Goal: Task Accomplishment & Management: Use online tool/utility

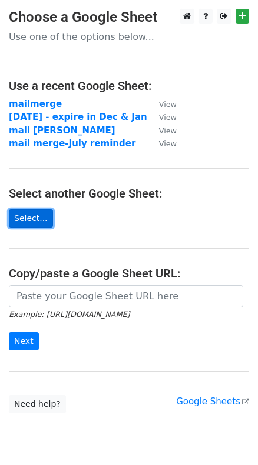
click at [27, 218] on link "Select..." at bounding box center [31, 218] width 44 height 18
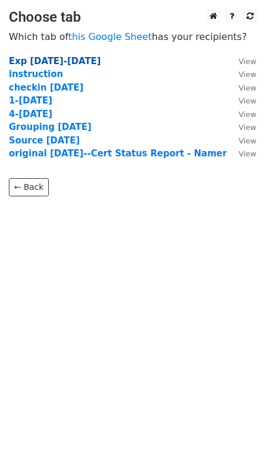
click at [72, 62] on strong "Exp 1/1/26-2/28/26" at bounding box center [55, 61] width 92 height 11
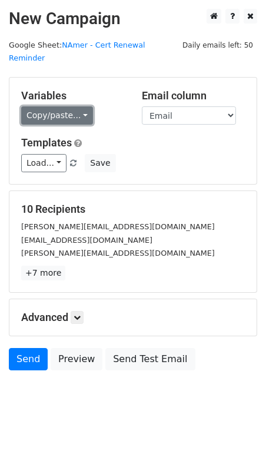
click at [68, 107] on link "Copy/paste..." at bounding box center [57, 116] width 72 height 18
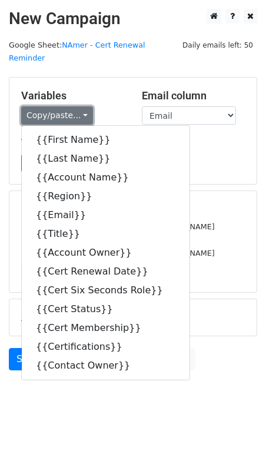
click at [68, 107] on link "Copy/paste..." at bounding box center [57, 116] width 72 height 18
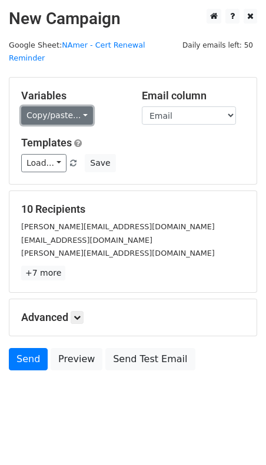
click at [68, 107] on link "Copy/paste..." at bounding box center [57, 116] width 72 height 18
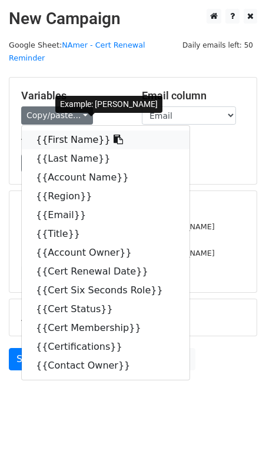
click at [114, 135] on icon at bounding box center [118, 139] width 9 height 9
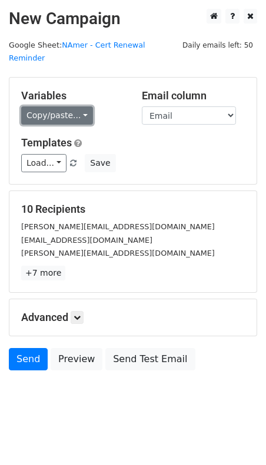
click at [66, 107] on link "Copy/paste..." at bounding box center [57, 116] width 72 height 18
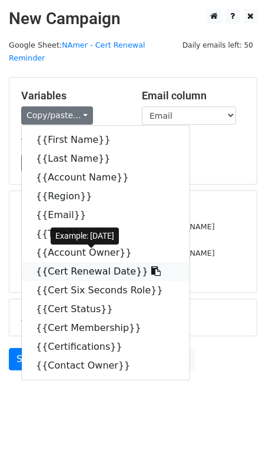
click at [151, 267] on icon at bounding box center [155, 271] width 9 height 9
